Goal: Task Accomplishment & Management: Complete application form

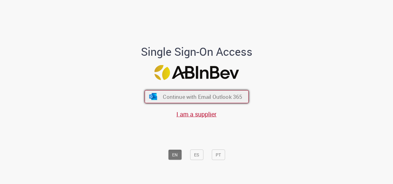
click at [203, 95] on span "Continue with Email Outlook 365" at bounding box center [202, 96] width 79 height 7
